Goal: Information Seeking & Learning: Learn about a topic

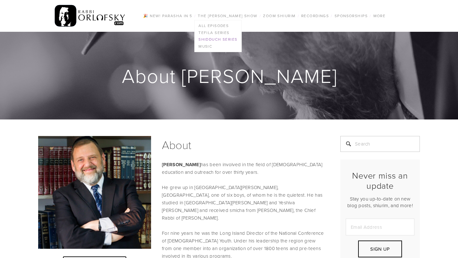
click at [220, 37] on link "Shidduch Series" at bounding box center [218, 39] width 47 height 7
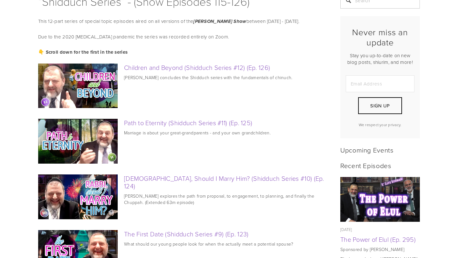
scroll to position [113, 0]
